Goal: Task Accomplishment & Management: Manage account settings

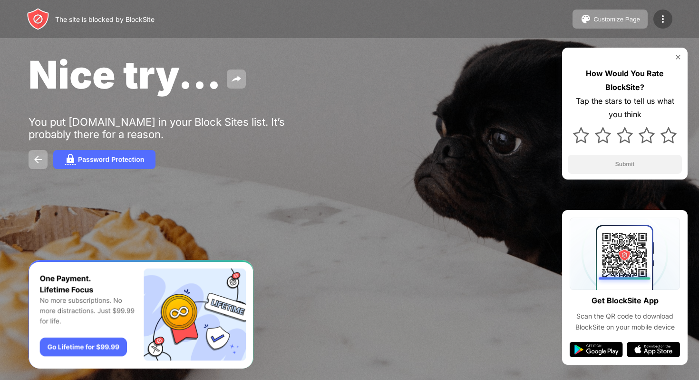
click at [661, 17] on img at bounding box center [663, 18] width 11 height 11
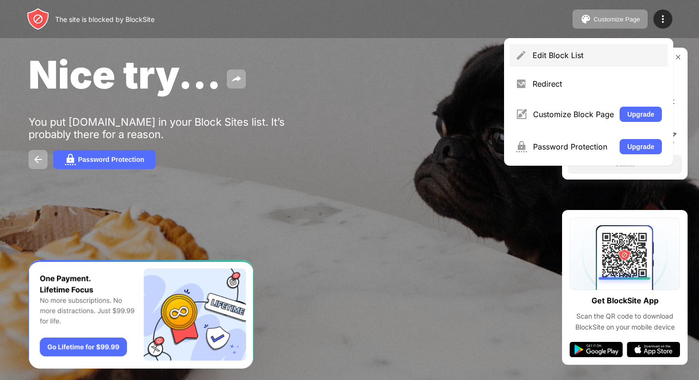
click at [601, 52] on div "Edit Block List" at bounding box center [597, 55] width 129 height 10
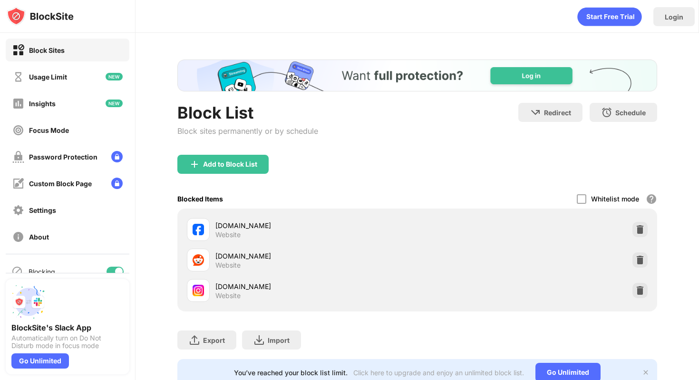
click at [120, 269] on div at bounding box center [119, 271] width 8 height 8
click at [114, 269] on div at bounding box center [112, 271] width 8 height 8
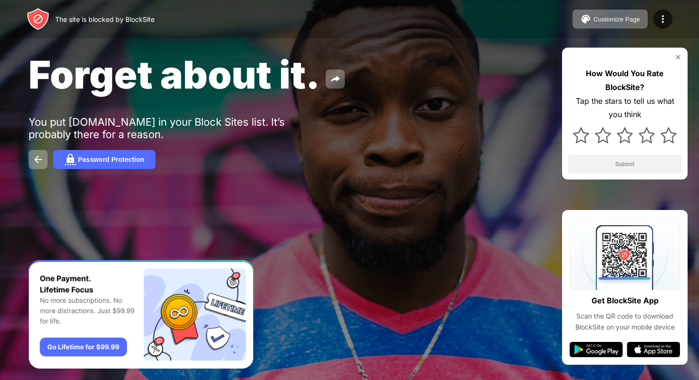
click at [659, 10] on div "Customize Page Edit Block List Redirect Customize Block Page Upgrade Password P…" at bounding box center [623, 19] width 100 height 19
click at [662, 17] on img at bounding box center [663, 18] width 11 height 11
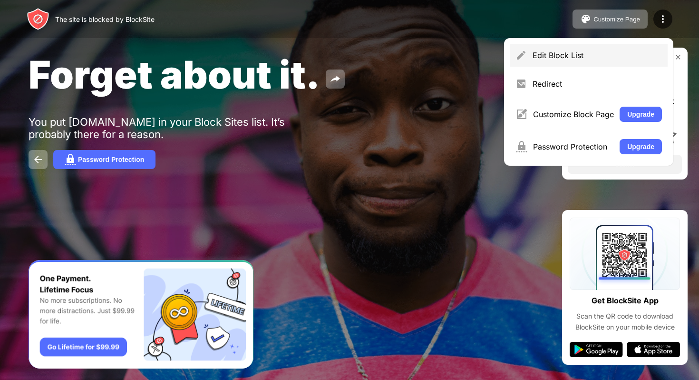
click at [600, 52] on div "Edit Block List" at bounding box center [597, 55] width 129 height 10
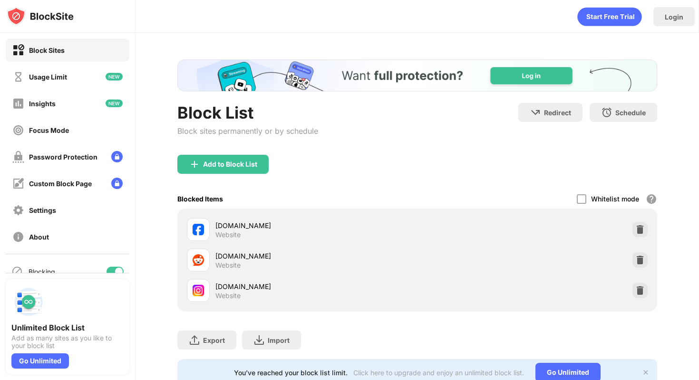
click at [115, 270] on div at bounding box center [119, 271] width 8 height 8
